Goal: Task Accomplishment & Management: Manage account settings

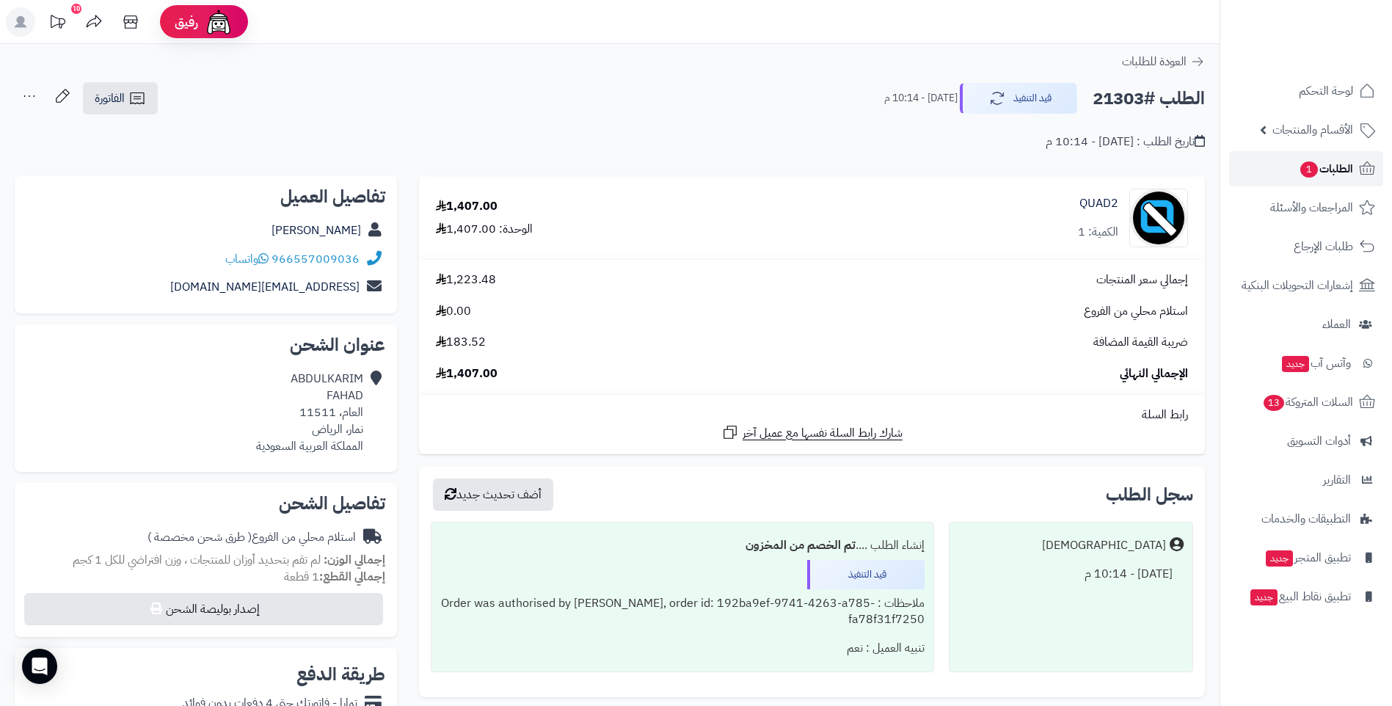
click at [1310, 174] on span "1" at bounding box center [1309, 169] width 18 height 16
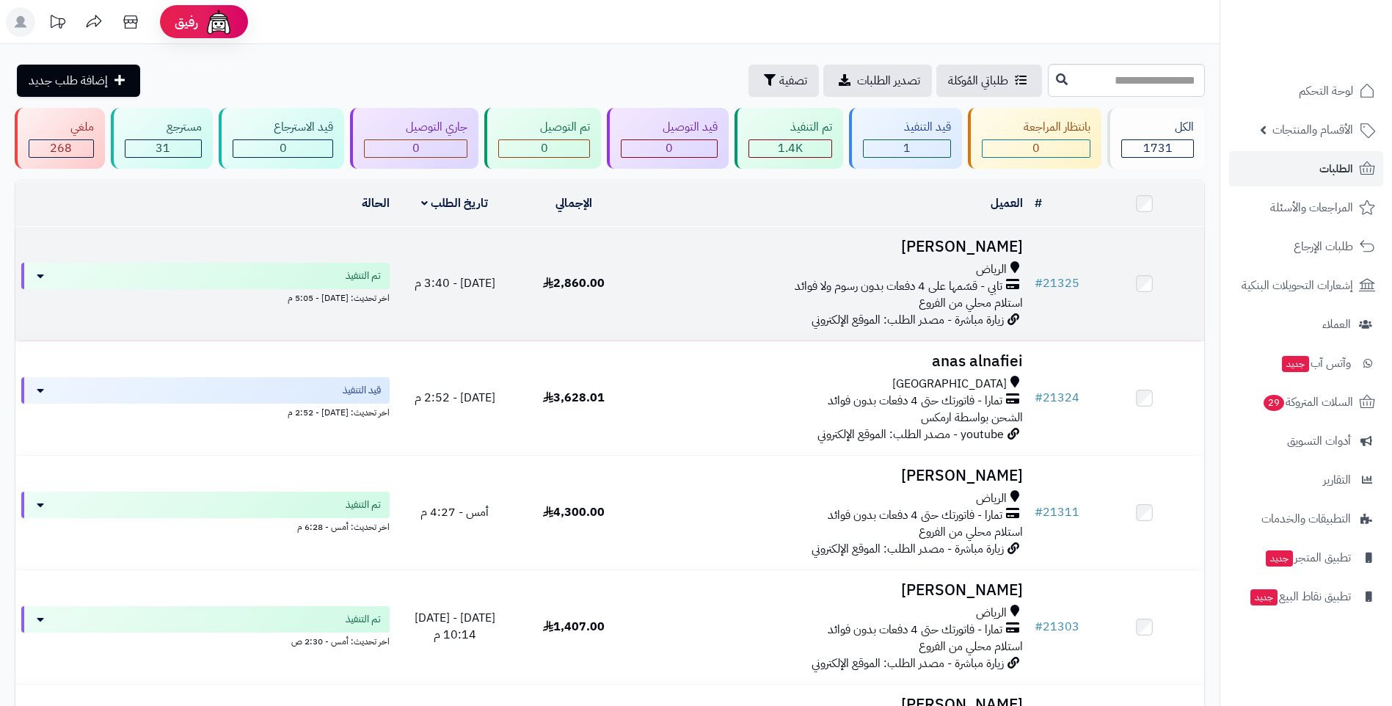
click at [701, 280] on div "تابي - قسّمها على 4 دفعات بدون رسوم ولا فوائد" at bounding box center [831, 286] width 384 height 17
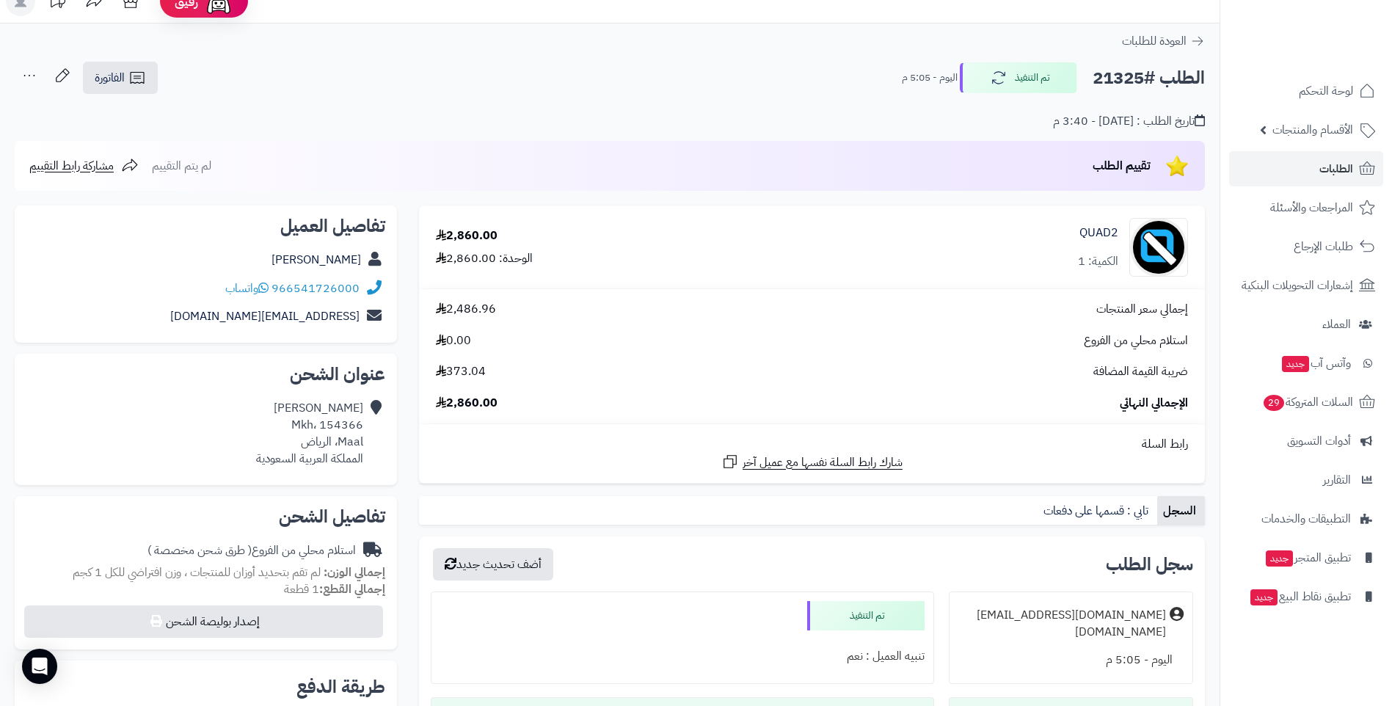
scroll to position [17, 0]
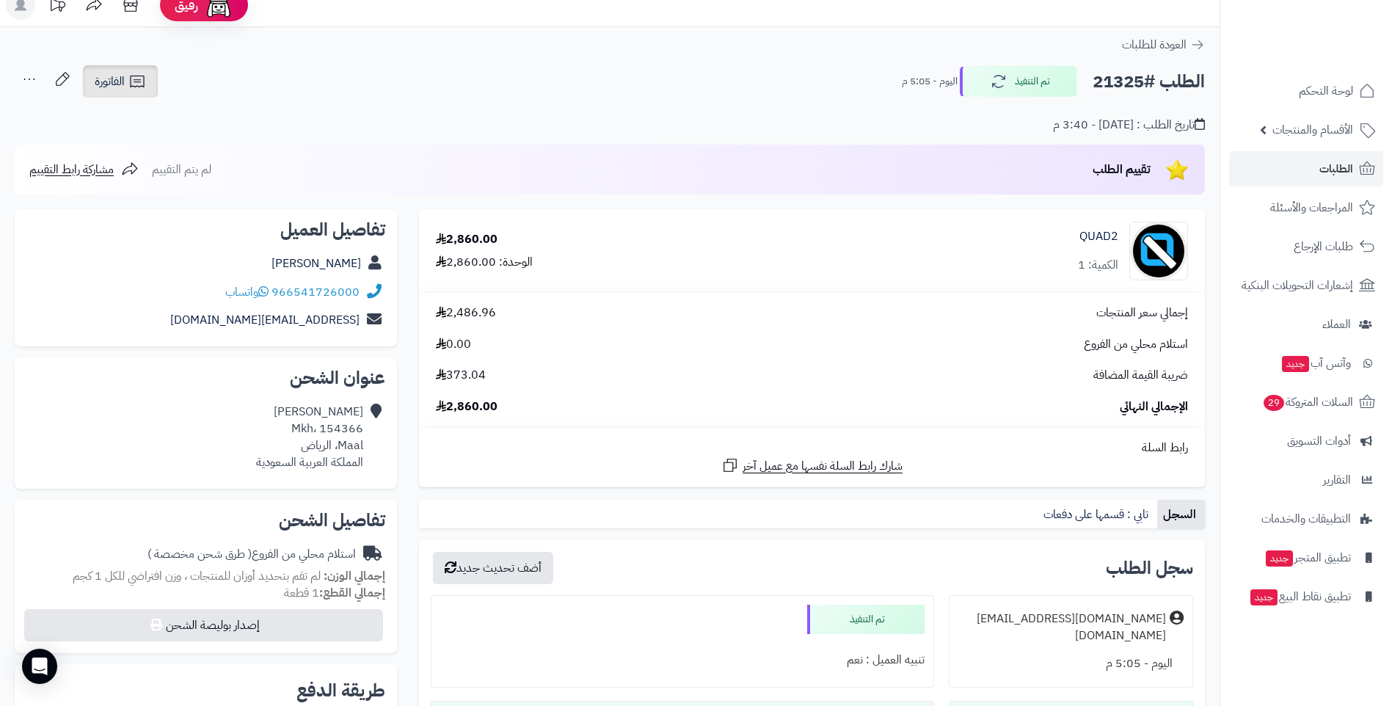
click at [143, 85] on icon at bounding box center [137, 82] width 18 height 18
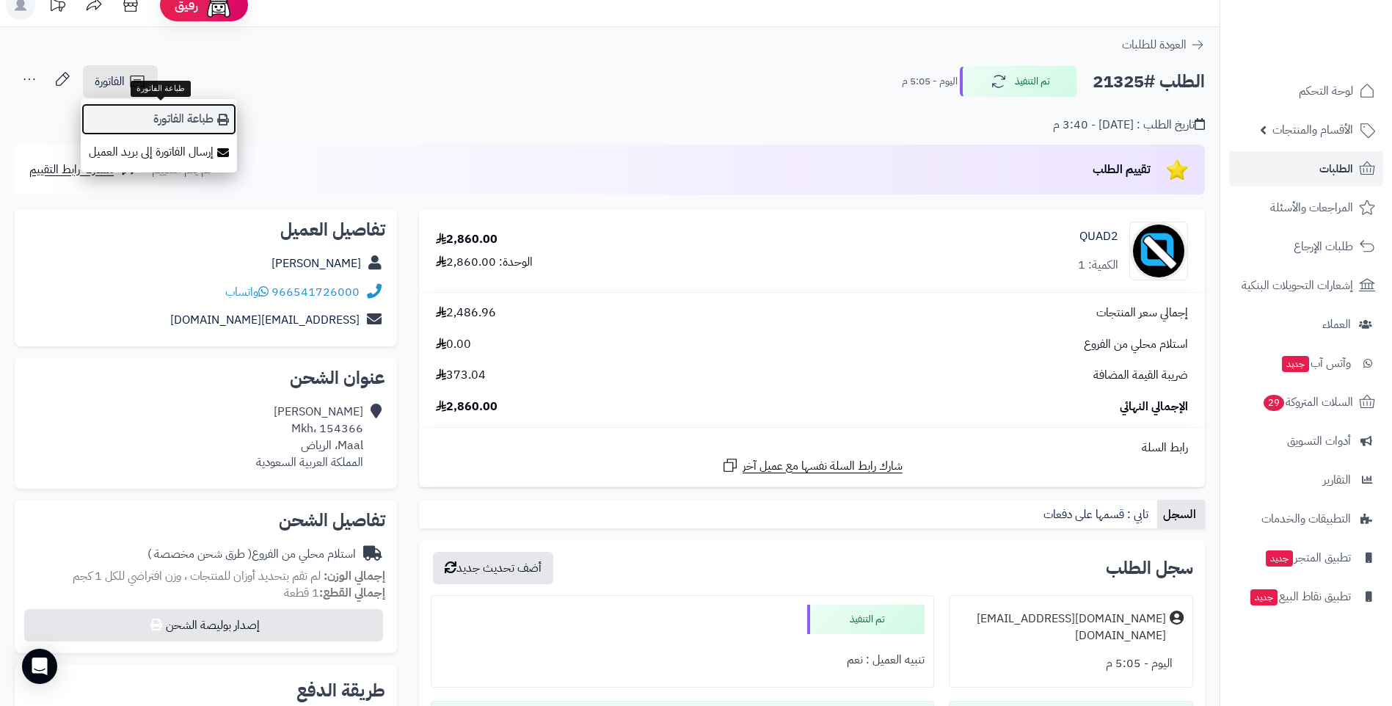
click at [204, 120] on link "طباعة الفاتورة" at bounding box center [159, 119] width 156 height 33
